Goal: Share content

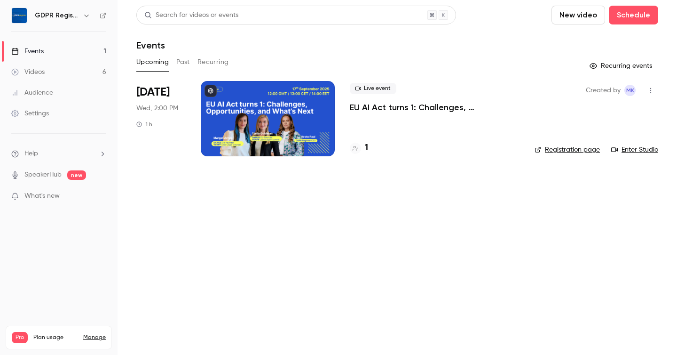
click at [181, 61] on button "Past" at bounding box center [183, 62] width 14 height 15
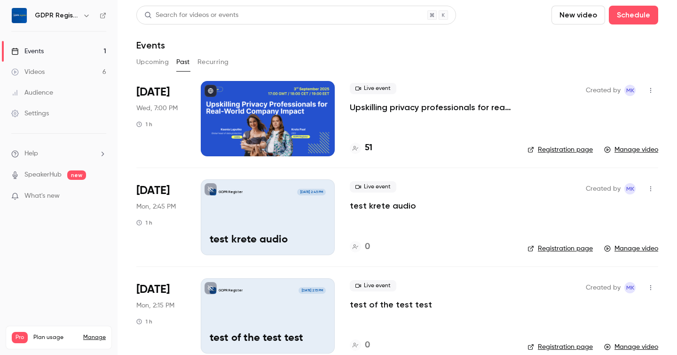
click at [223, 65] on button "Recurring" at bounding box center [214, 62] width 32 height 15
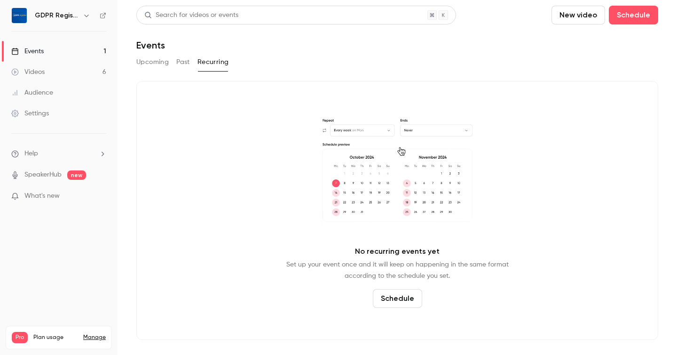
click at [142, 62] on button "Upcoming" at bounding box center [152, 62] width 32 height 15
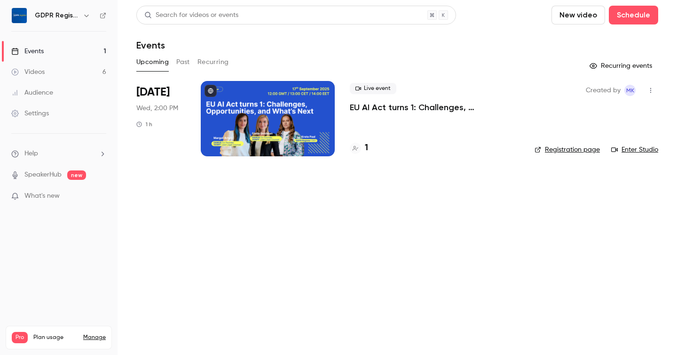
click at [269, 228] on main "Search for videos or events New video Schedule Events Upcoming Past Recurring R…" at bounding box center [398, 177] width 560 height 355
click at [286, 107] on div at bounding box center [268, 118] width 134 height 75
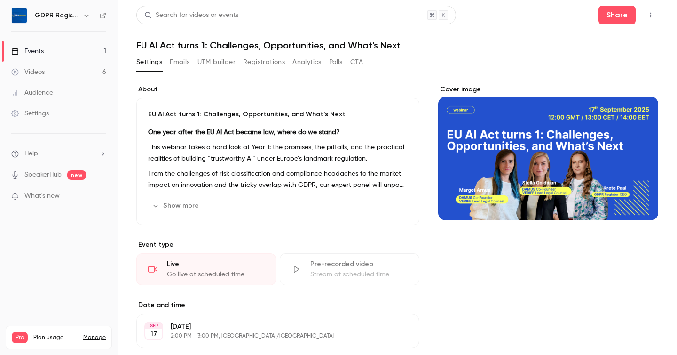
click at [265, 59] on button "Registrations" at bounding box center [264, 62] width 42 height 15
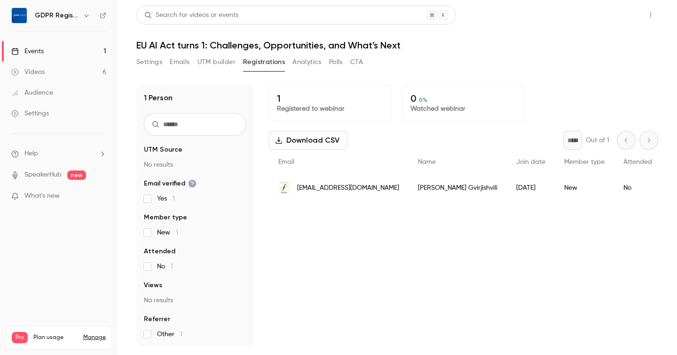
click at [615, 17] on button "Share" at bounding box center [617, 15] width 37 height 19
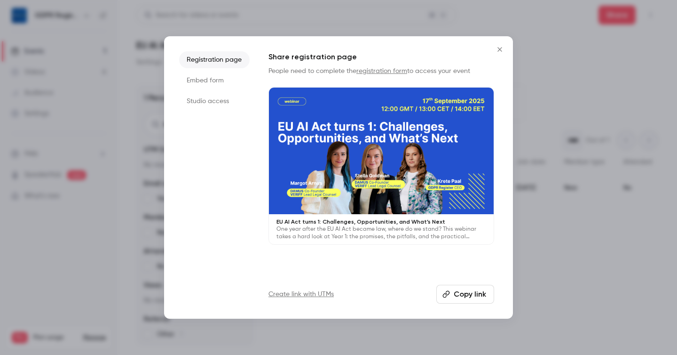
click at [466, 290] on button "Copy link" at bounding box center [465, 294] width 58 height 19
